Goal: Transaction & Acquisition: Purchase product/service

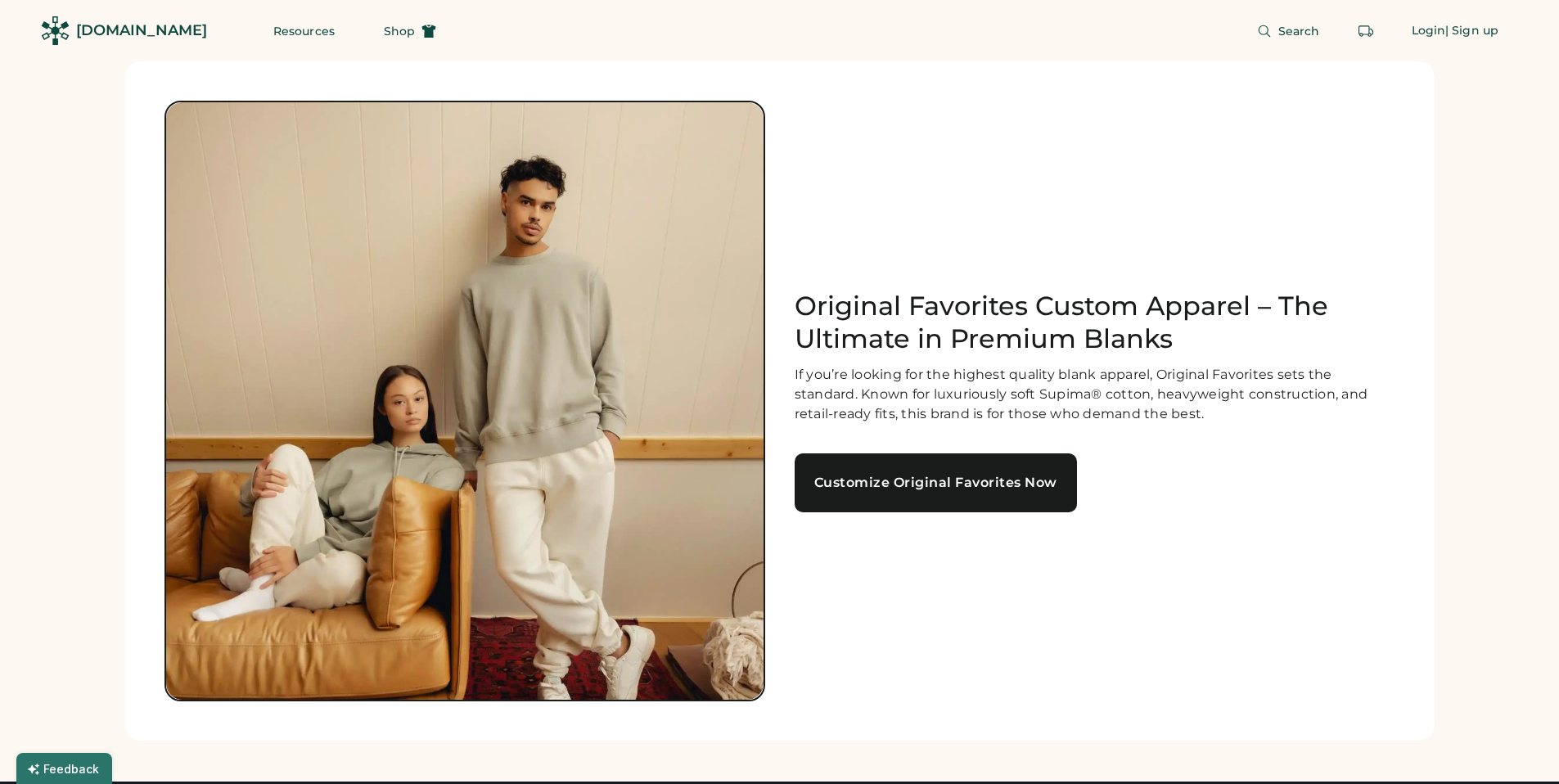
click at [876, 488] on div "Customize Original Favorites Now" at bounding box center [936, 483] width 243 height 13
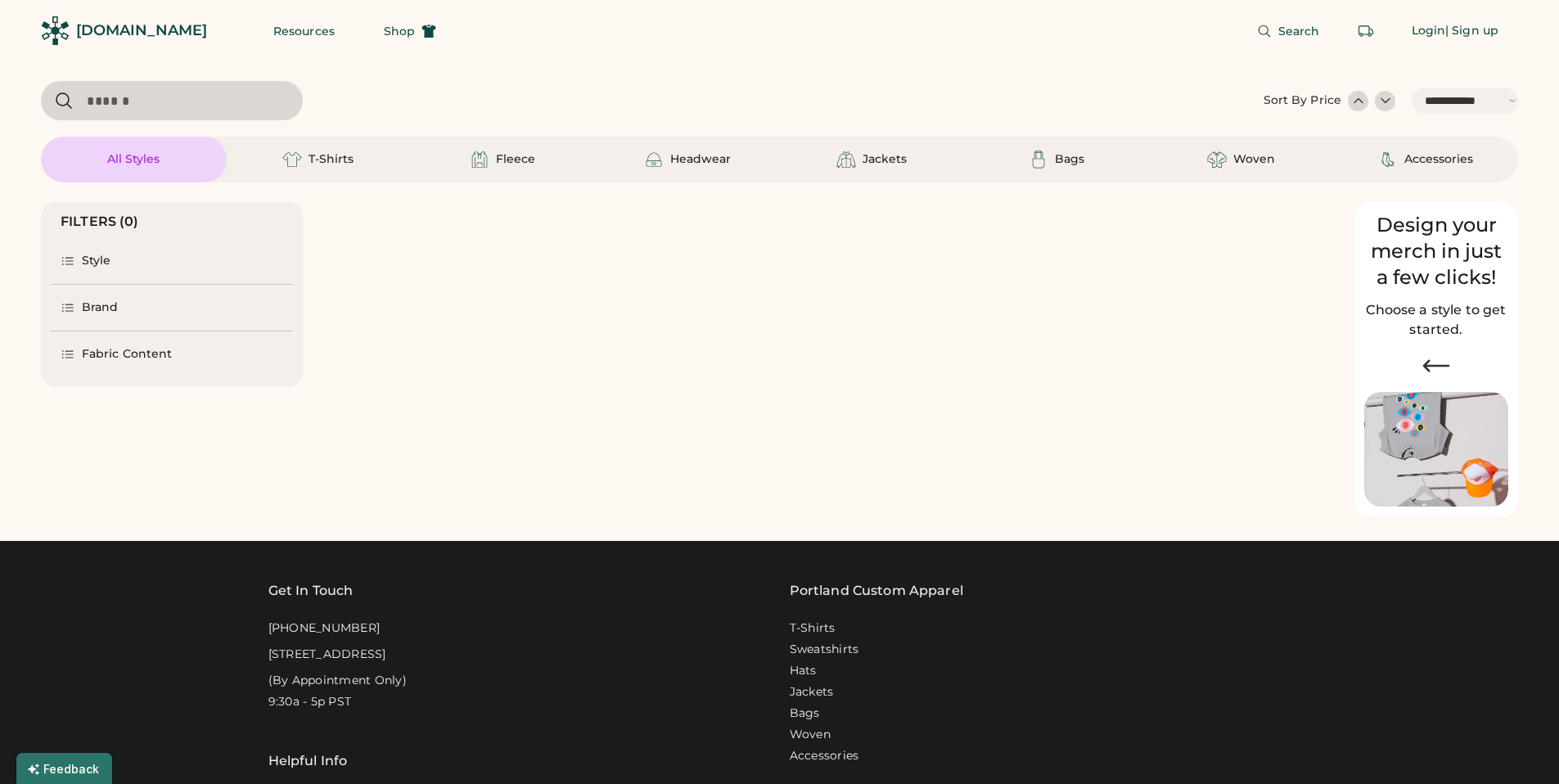
select select "*****"
select select "*"
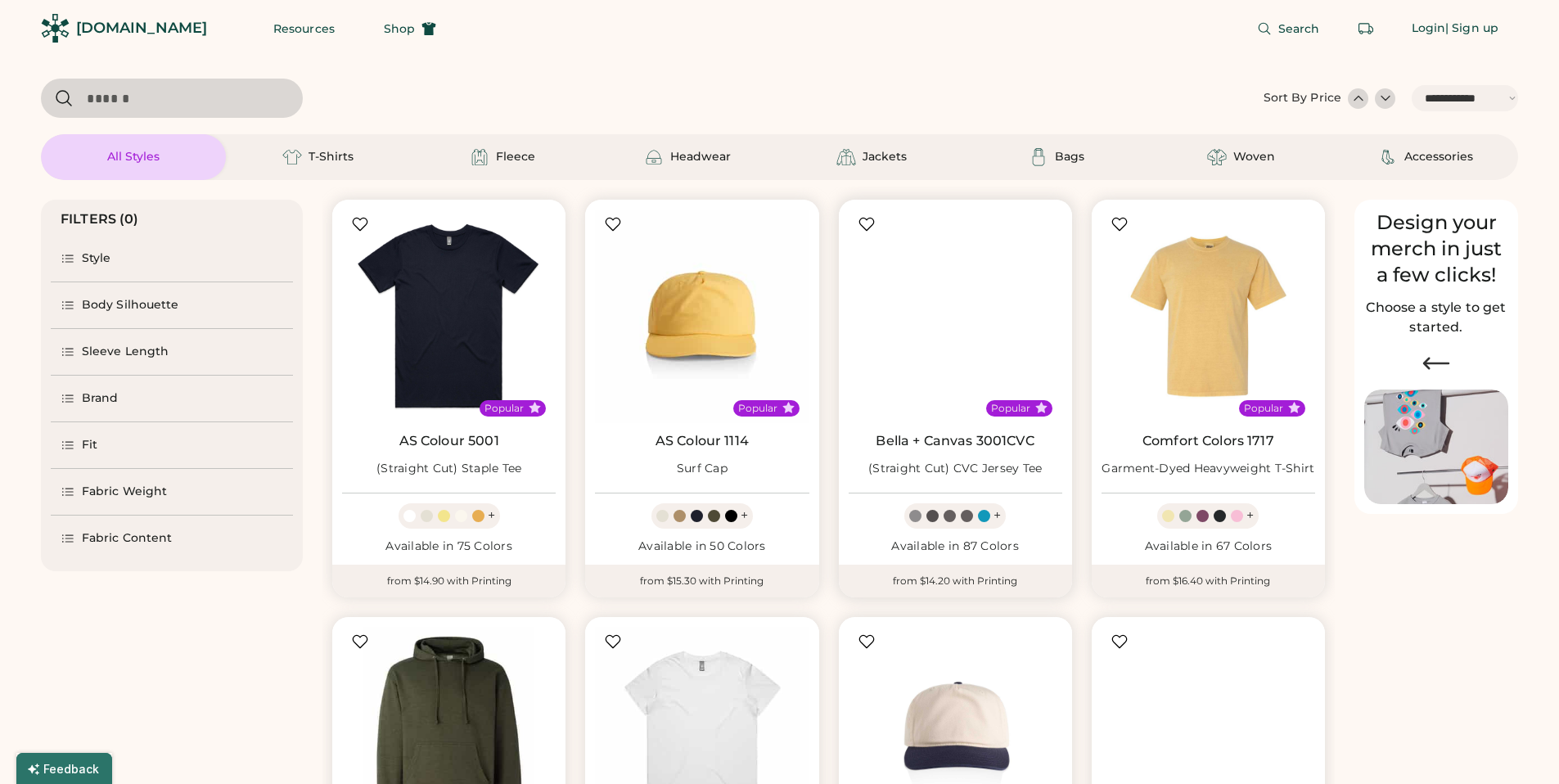
scroll to position [4, 0]
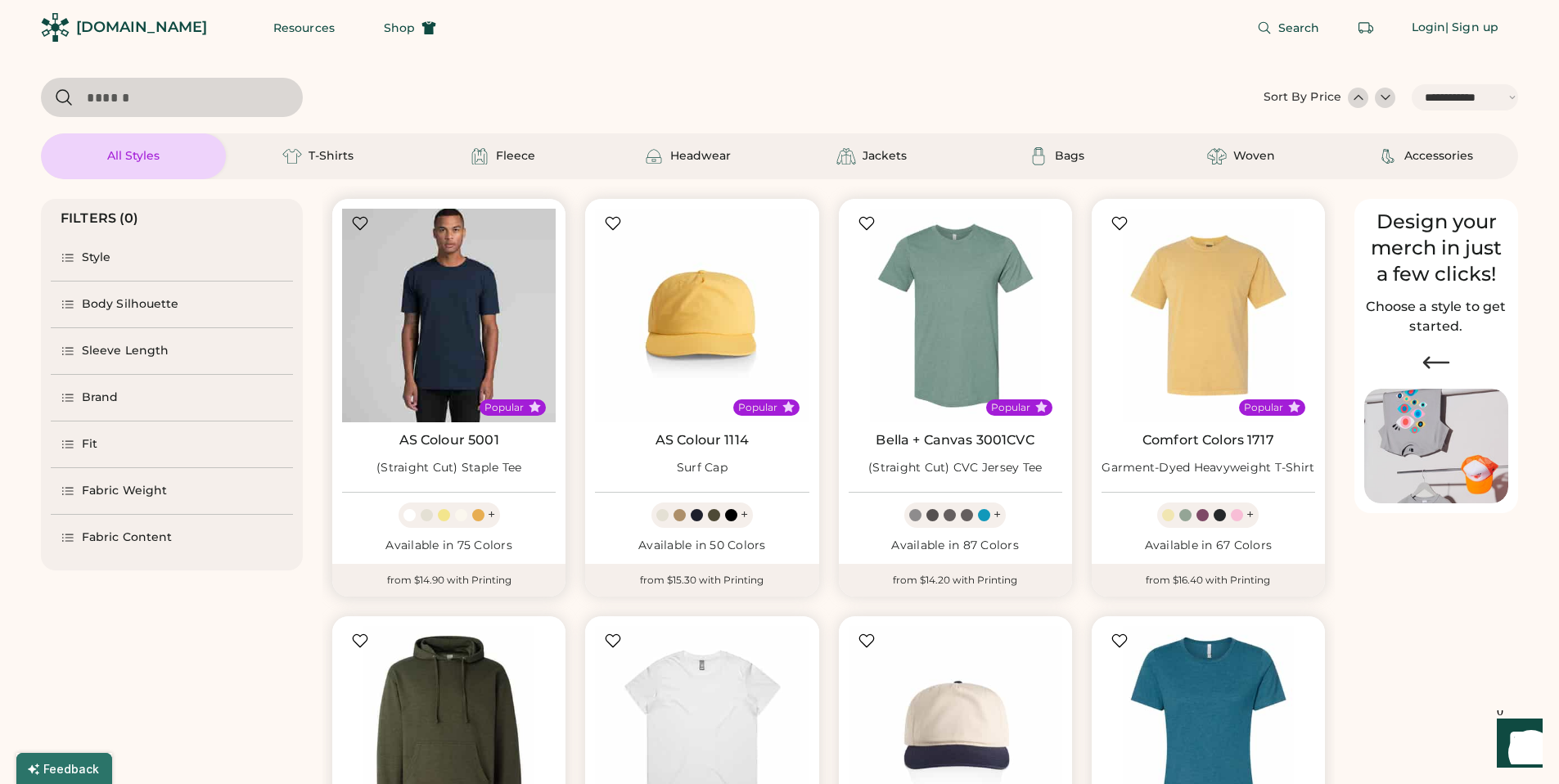
click at [460, 300] on img at bounding box center [449, 315] width 213 height 213
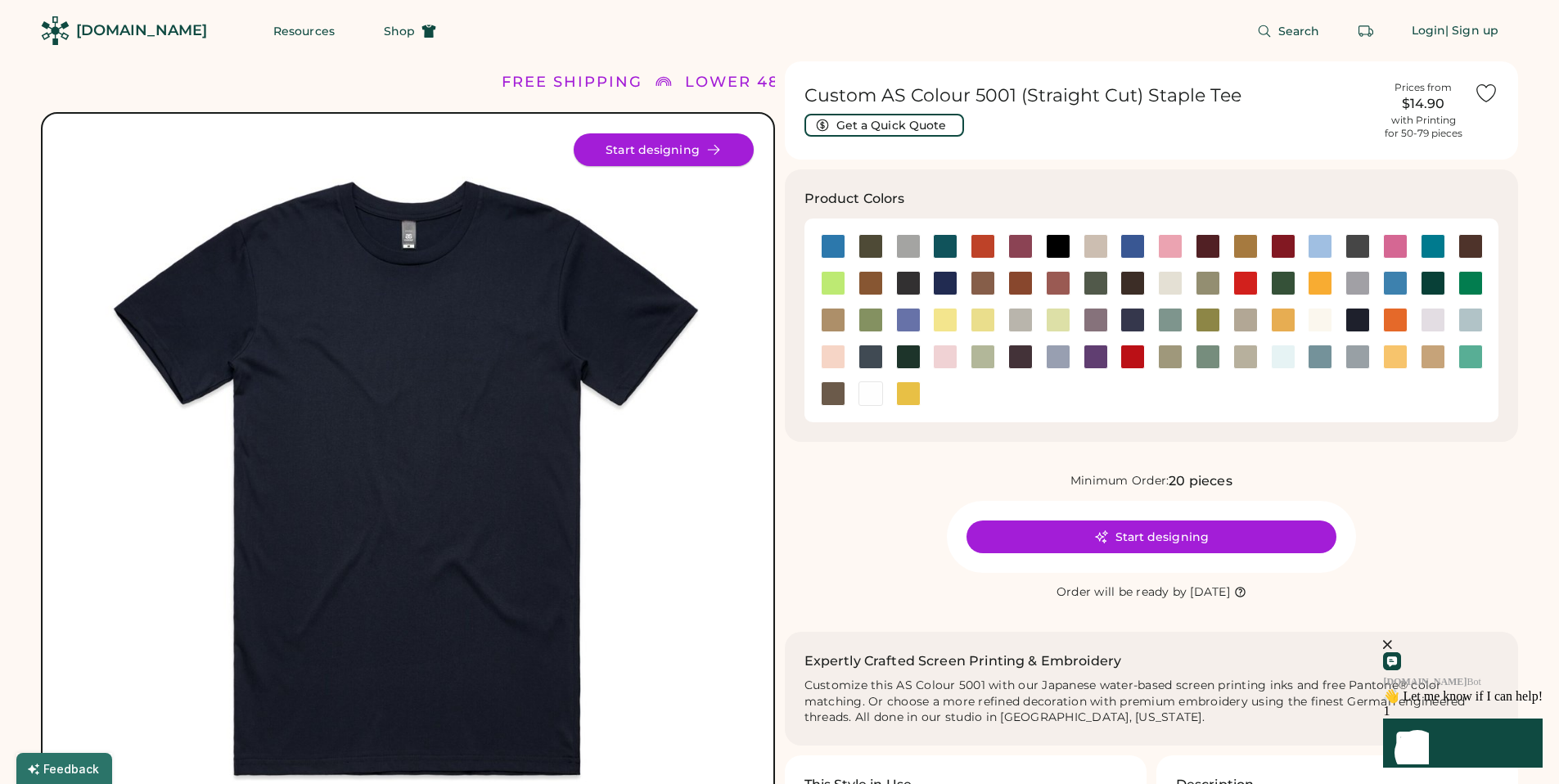
click at [739, 155] on button "Start designing" at bounding box center [664, 149] width 180 height 33
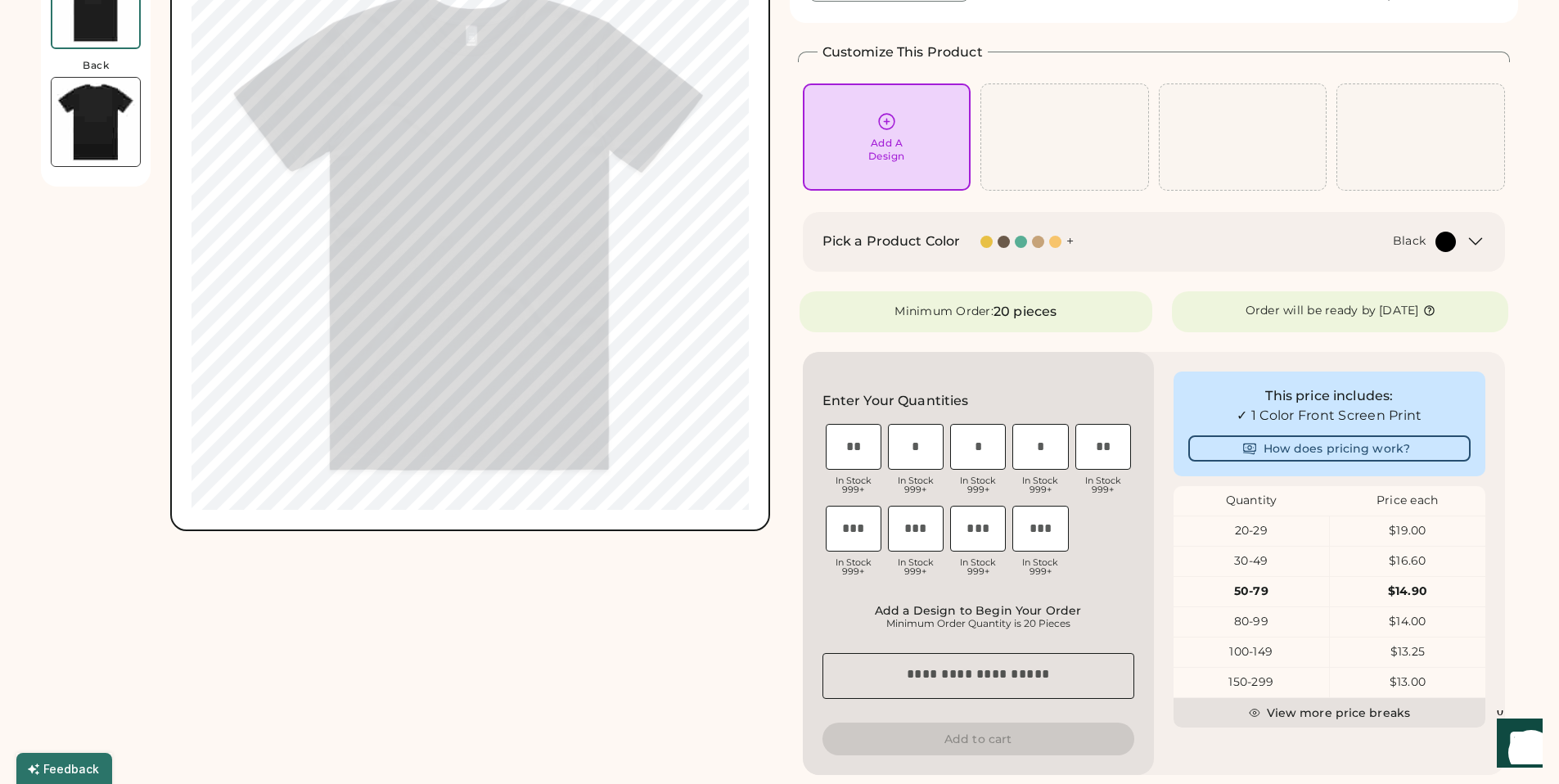
scroll to position [229, 0]
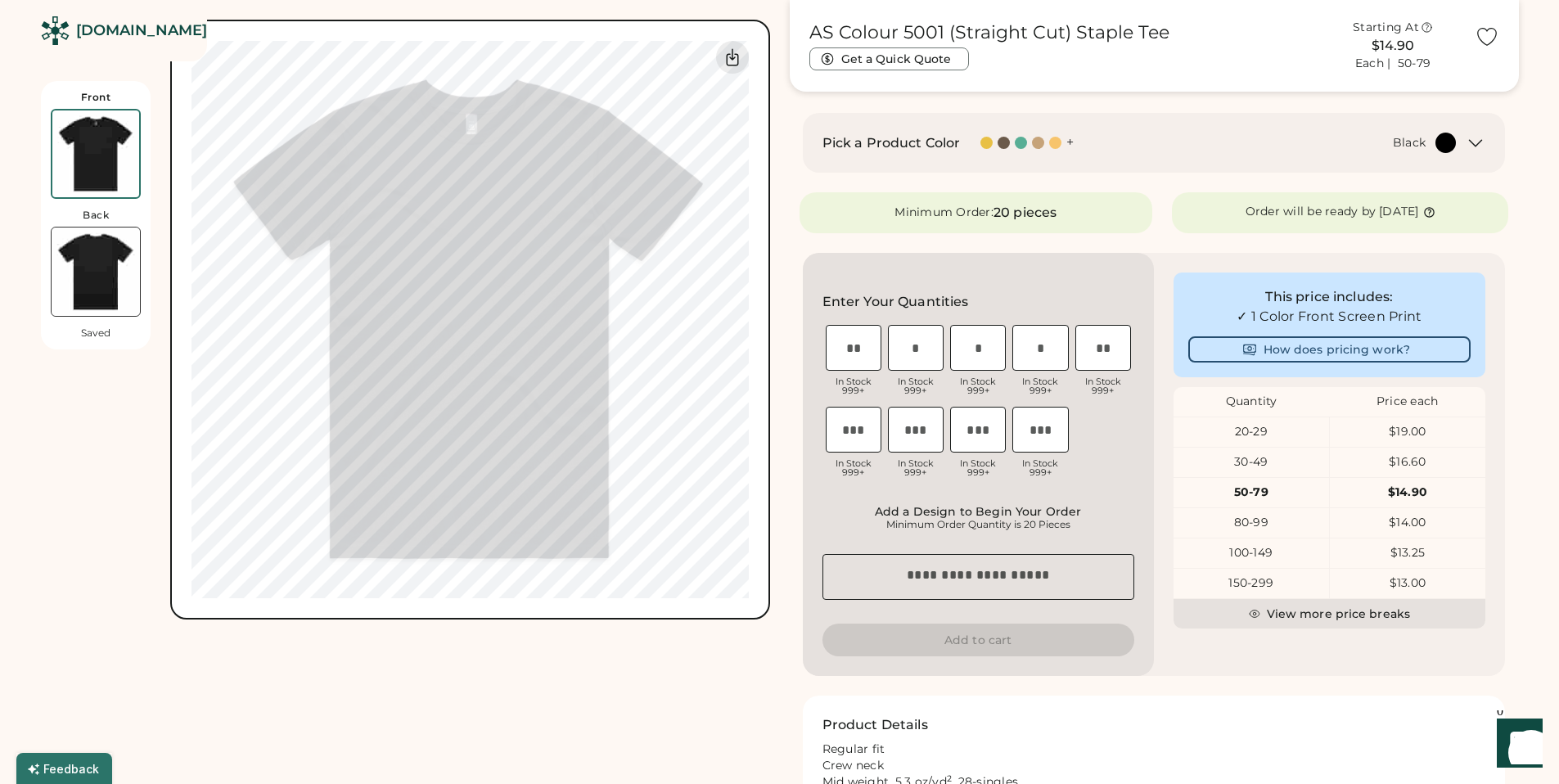
click at [862, 352] on input "input" at bounding box center [853, 348] width 56 height 46
click at [1116, 412] on div "XS In Stock 999+ S In Stock 999+ M In Stock 999+ L In Stock 999+ XL In Stock 99…" at bounding box center [978, 403] width 312 height 164
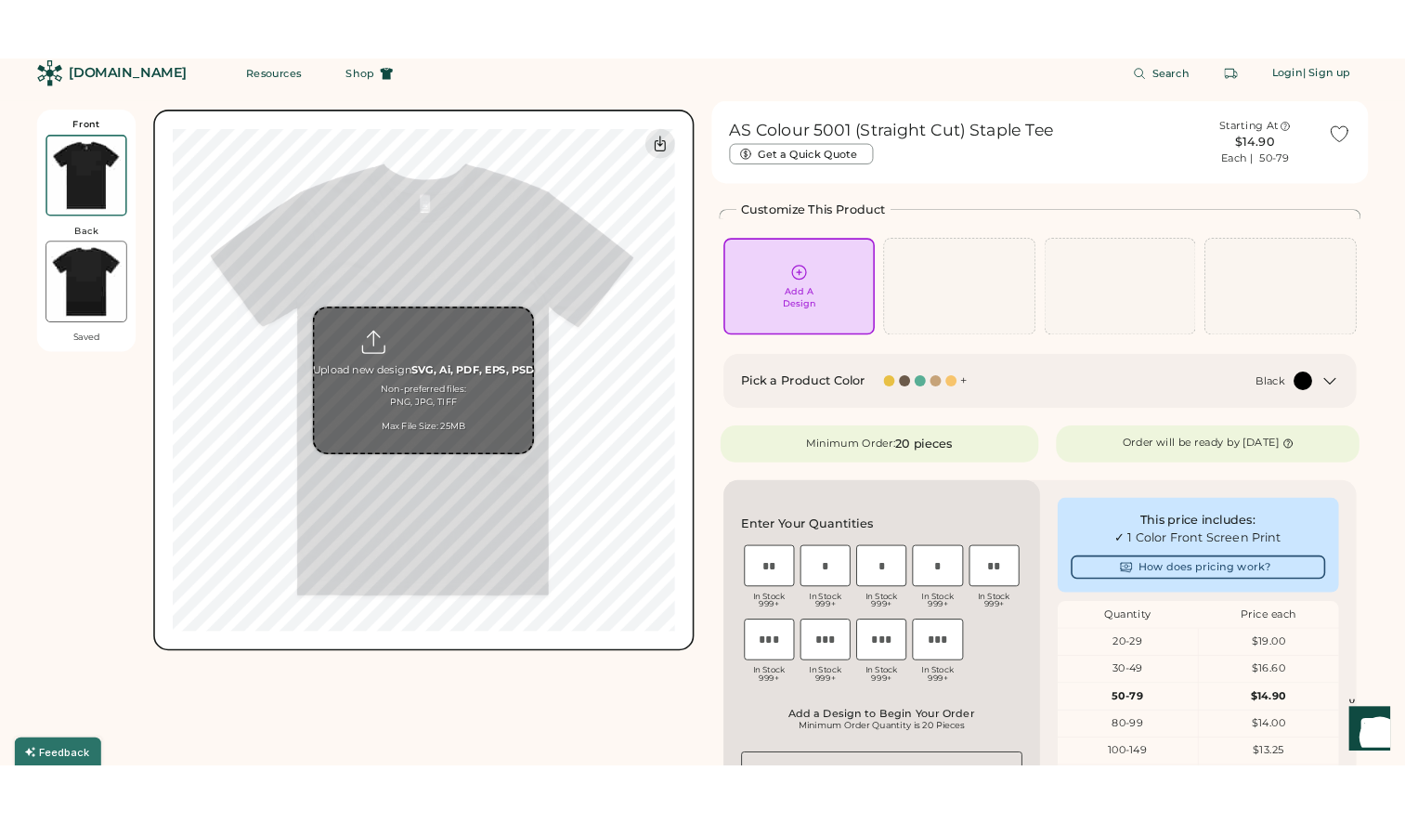
scroll to position [0, 0]
